Goal: Transaction & Acquisition: Purchase product/service

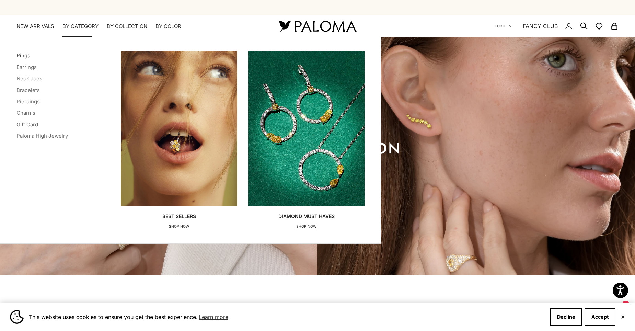
click at [24, 55] on link "Rings" at bounding box center [23, 55] width 14 height 7
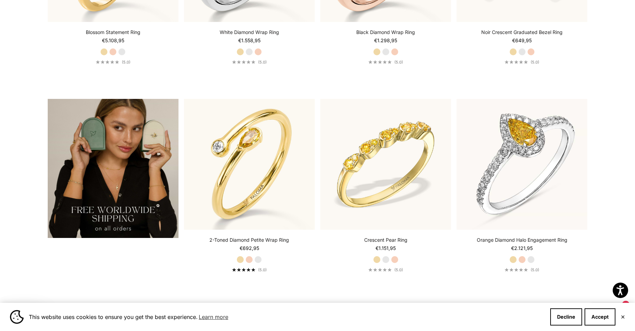
scroll to position [1426, 0]
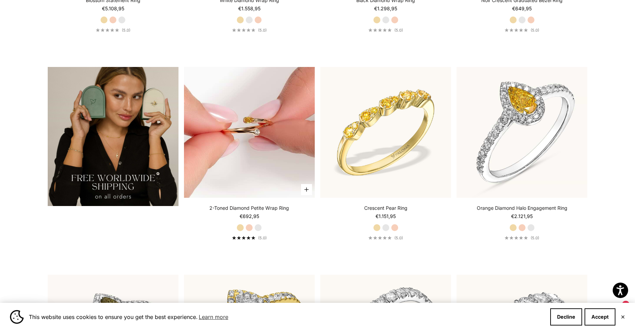
click at [210, 161] on img at bounding box center [249, 132] width 131 height 131
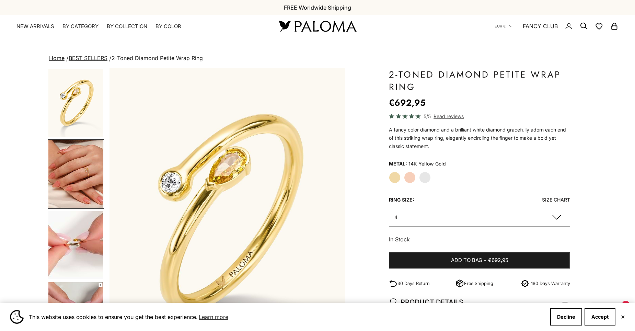
scroll to position [0, 244]
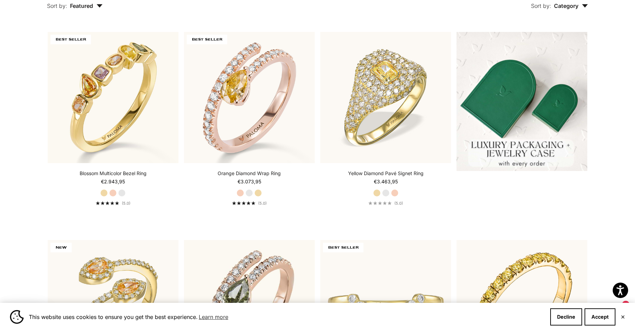
scroll to position [184, 0]
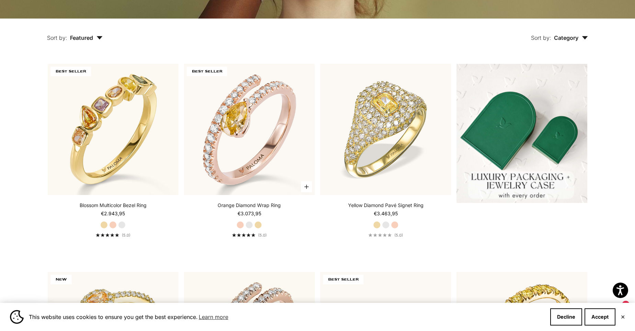
click at [247, 226] on label "White Gold" at bounding box center [249, 225] width 8 height 8
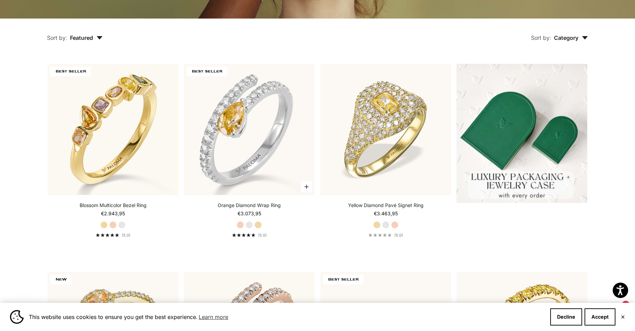
click at [259, 223] on label "Yellow Gold" at bounding box center [258, 225] width 8 height 8
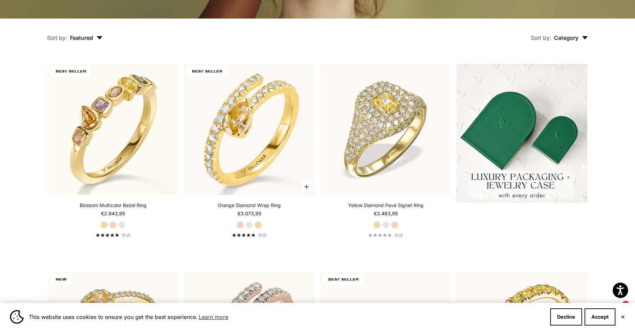
click at [251, 224] on label "White Gold" at bounding box center [249, 225] width 8 height 8
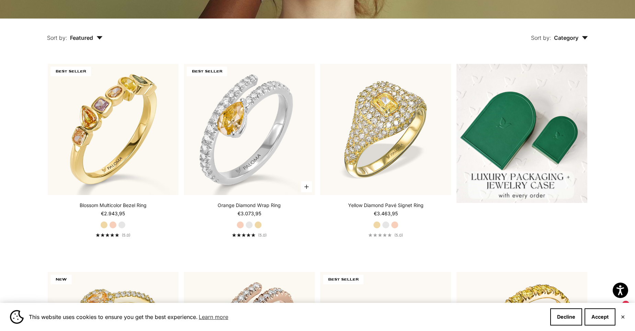
click at [239, 225] on label "Rose Gold" at bounding box center [240, 225] width 8 height 8
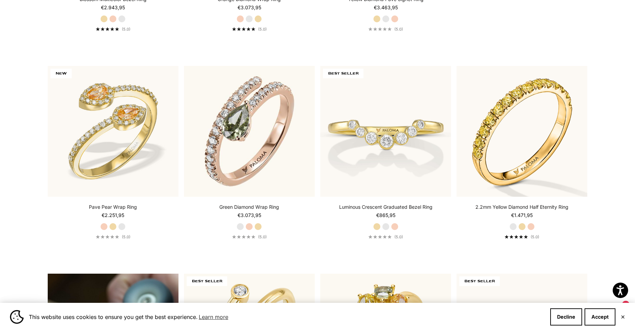
scroll to position [426, 0]
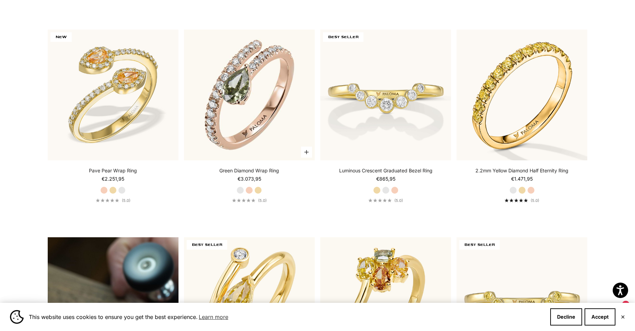
click at [250, 190] on label "Rose Gold" at bounding box center [249, 190] width 8 height 8
click at [257, 190] on label "Yellow Gold" at bounding box center [258, 190] width 8 height 8
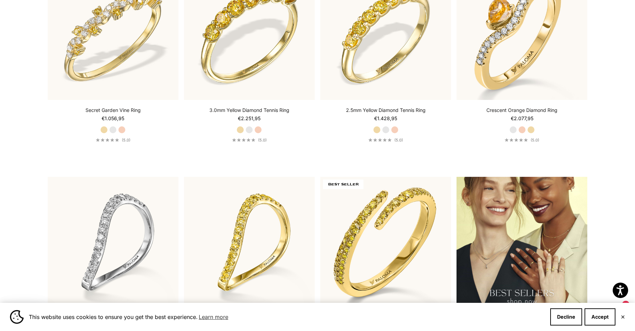
scroll to position [842, 0]
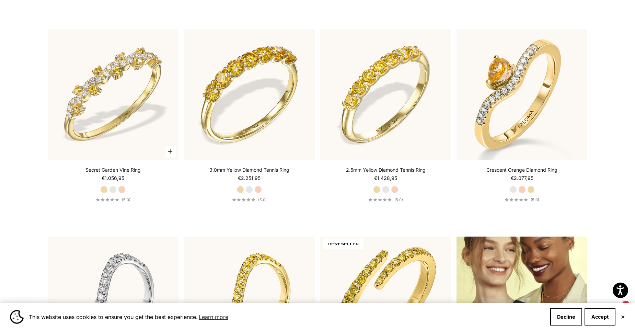
click at [113, 190] on label "White Gold" at bounding box center [113, 190] width 8 height 8
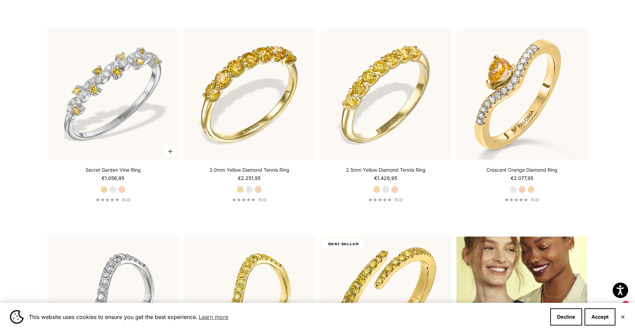
click at [121, 190] on label "Rose Gold" at bounding box center [122, 190] width 8 height 8
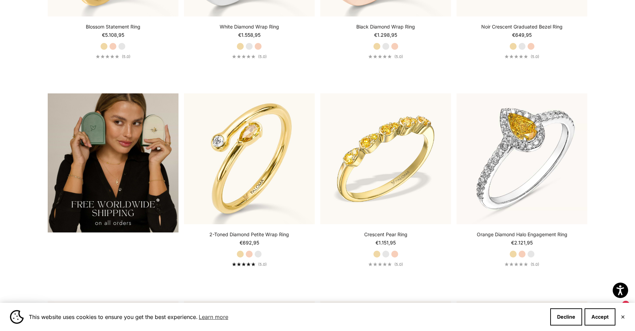
scroll to position [1414, 0]
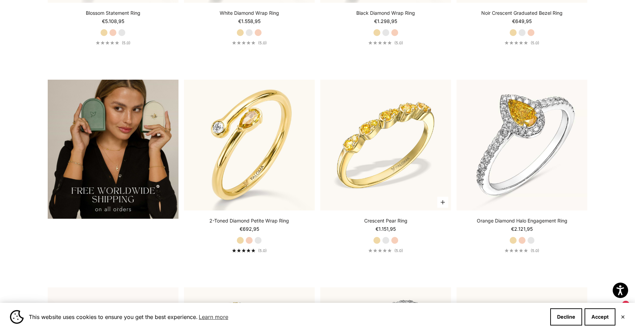
click at [395, 241] on label "Rose Gold" at bounding box center [395, 240] width 8 height 8
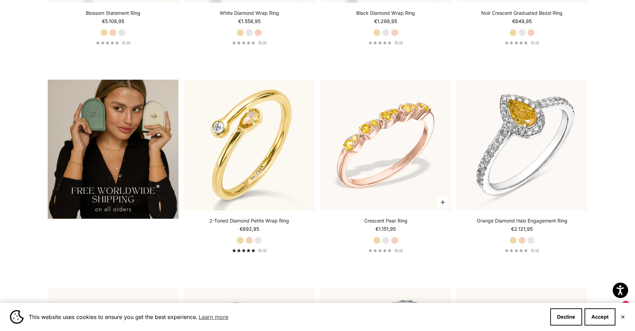
click at [386, 239] on label "White Gold" at bounding box center [386, 240] width 8 height 8
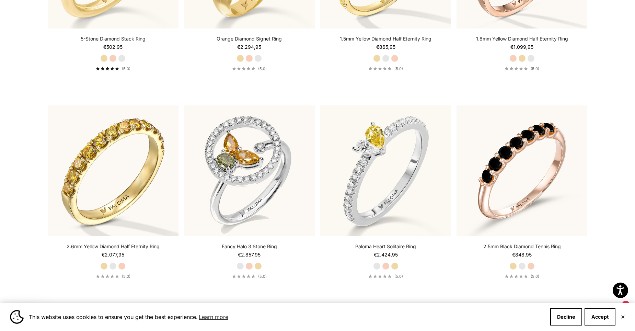
scroll to position [2227, 0]
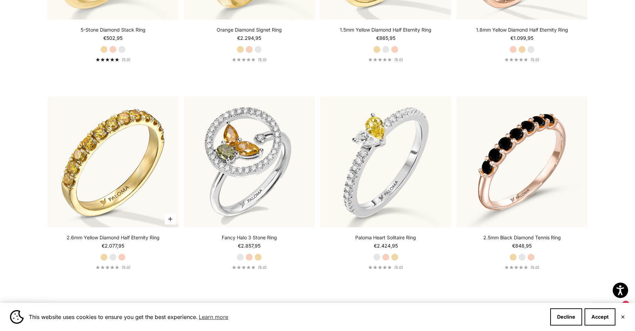
click at [120, 257] on label "Rose Gold" at bounding box center [122, 257] width 8 height 8
click at [113, 257] on label "White Gold" at bounding box center [113, 257] width 8 height 8
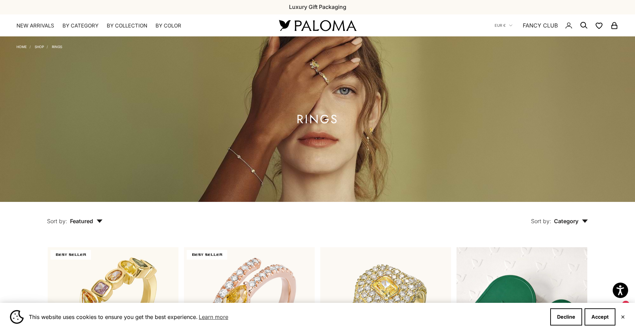
scroll to position [0, 0]
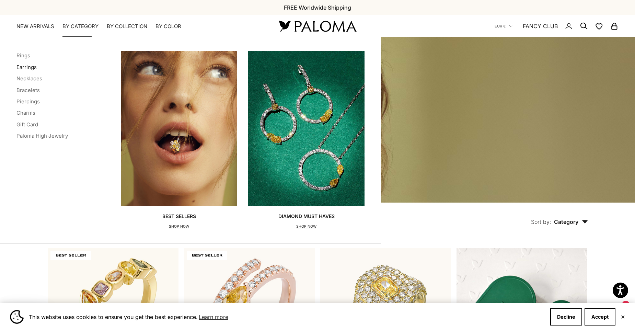
click at [30, 68] on link "Earrings" at bounding box center [26, 67] width 20 height 7
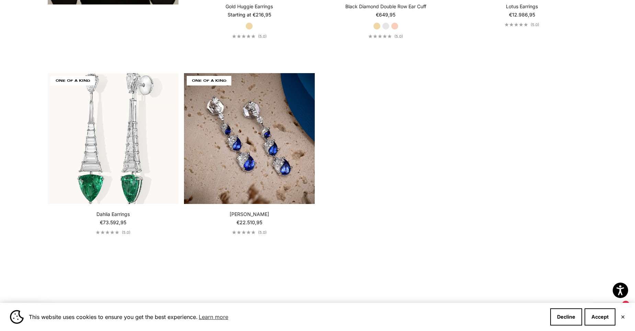
scroll to position [1669, 0]
